Goal: Task Accomplishment & Management: Complete application form

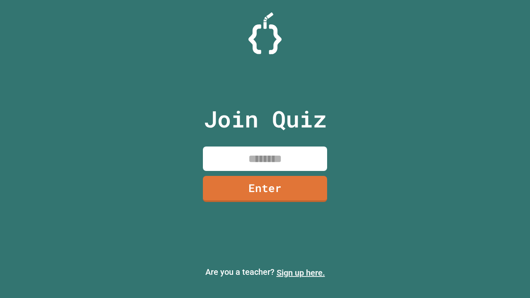
click at [301, 273] on link "Sign up here." at bounding box center [301, 273] width 48 height 10
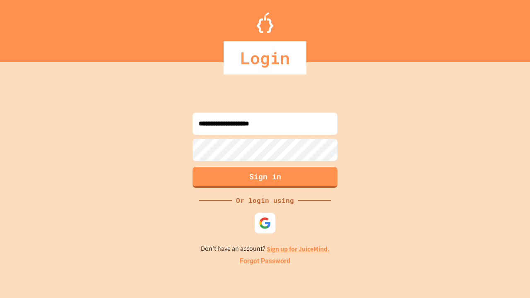
type input "**********"
